Goal: Transaction & Acquisition: Purchase product/service

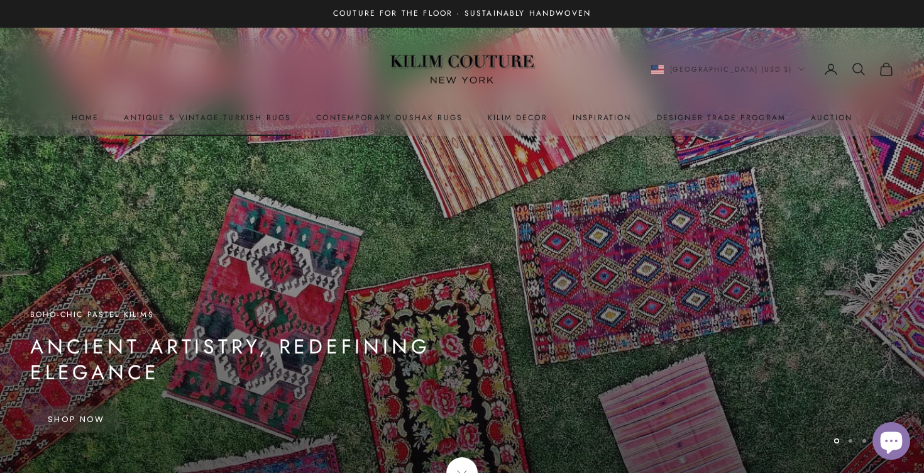
click at [233, 120] on link "Antique & Vintage Turkish Rugs" at bounding box center [207, 117] width 167 height 13
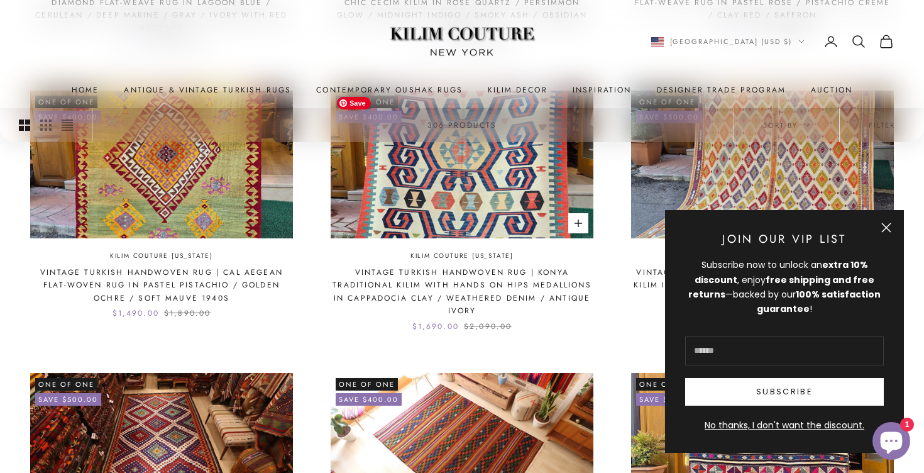
scroll to position [657, 0]
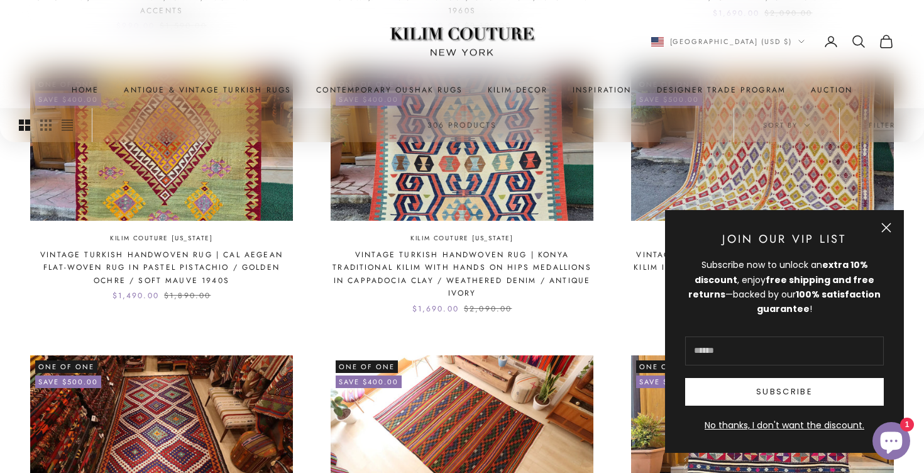
click at [887, 226] on button "Close" at bounding box center [887, 228] width 10 height 10
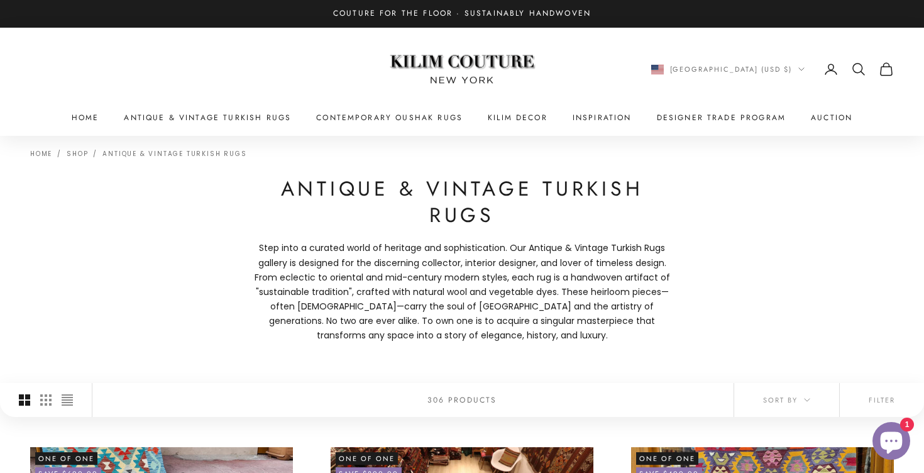
scroll to position [136, 0]
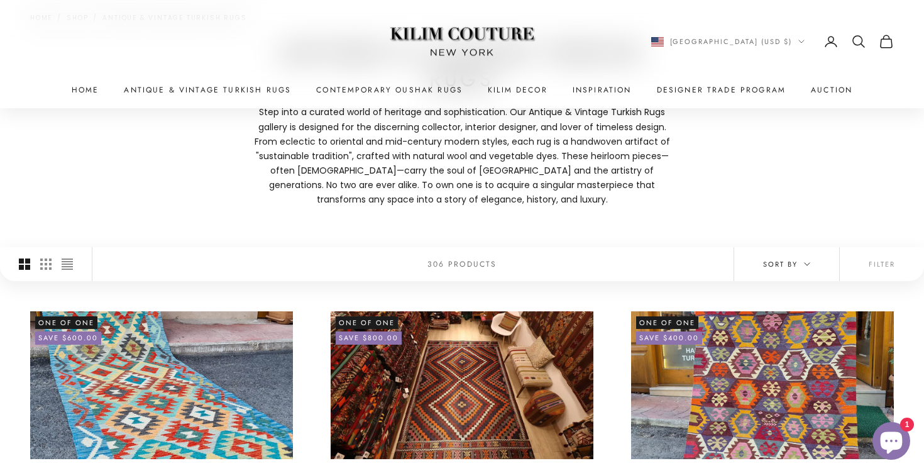
click at [790, 274] on button "Sort by" at bounding box center [786, 264] width 105 height 34
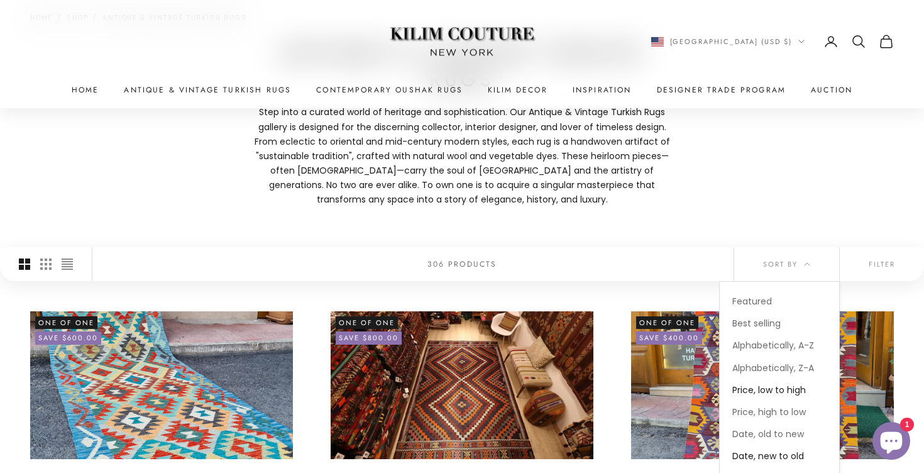
click at [776, 385] on span "Price, low to high" at bounding box center [769, 390] width 74 height 13
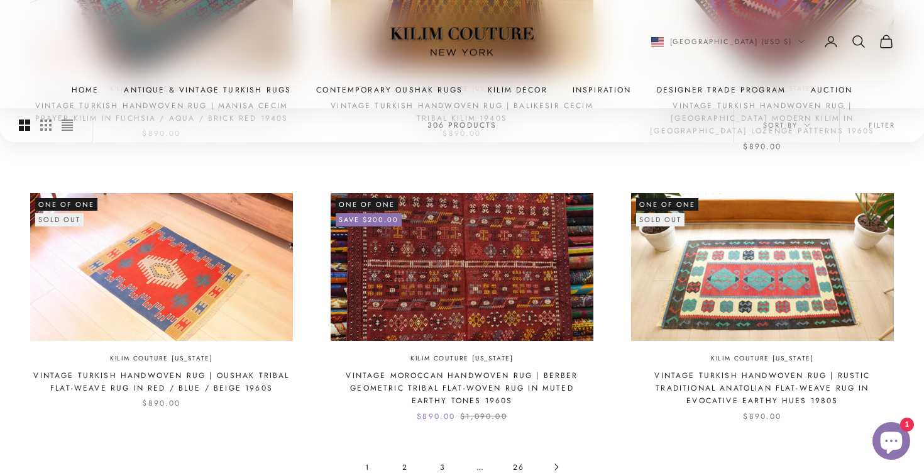
scroll to position [1083, 0]
